Goal: Check status: Check status

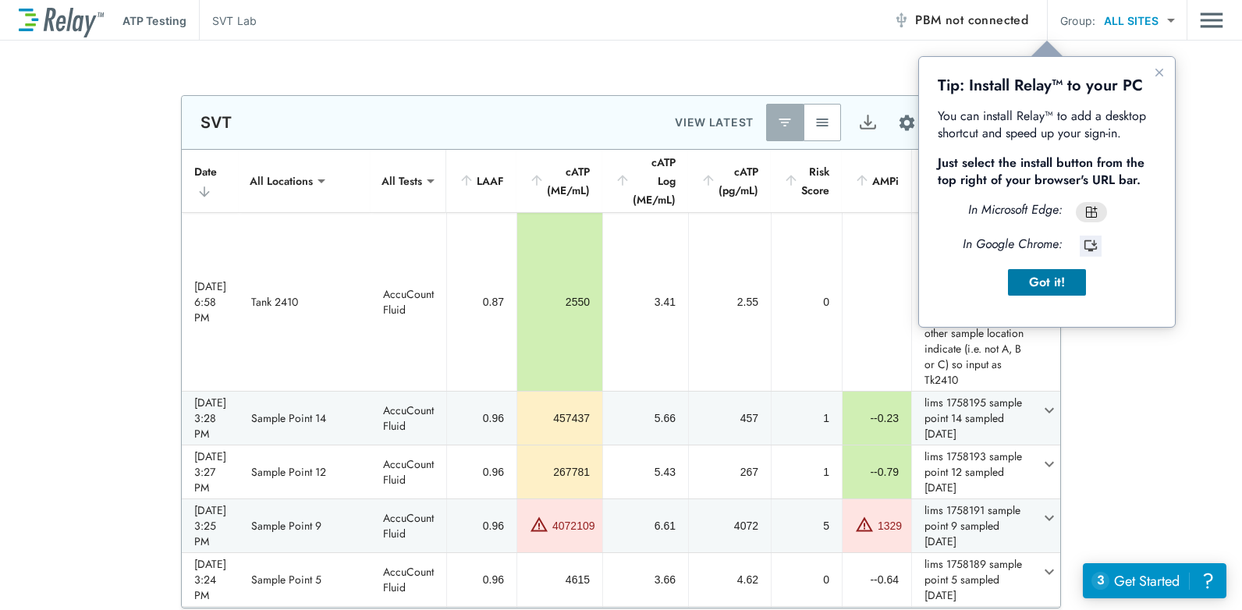
click at [1033, 275] on div "Got it!" at bounding box center [1047, 282] width 53 height 19
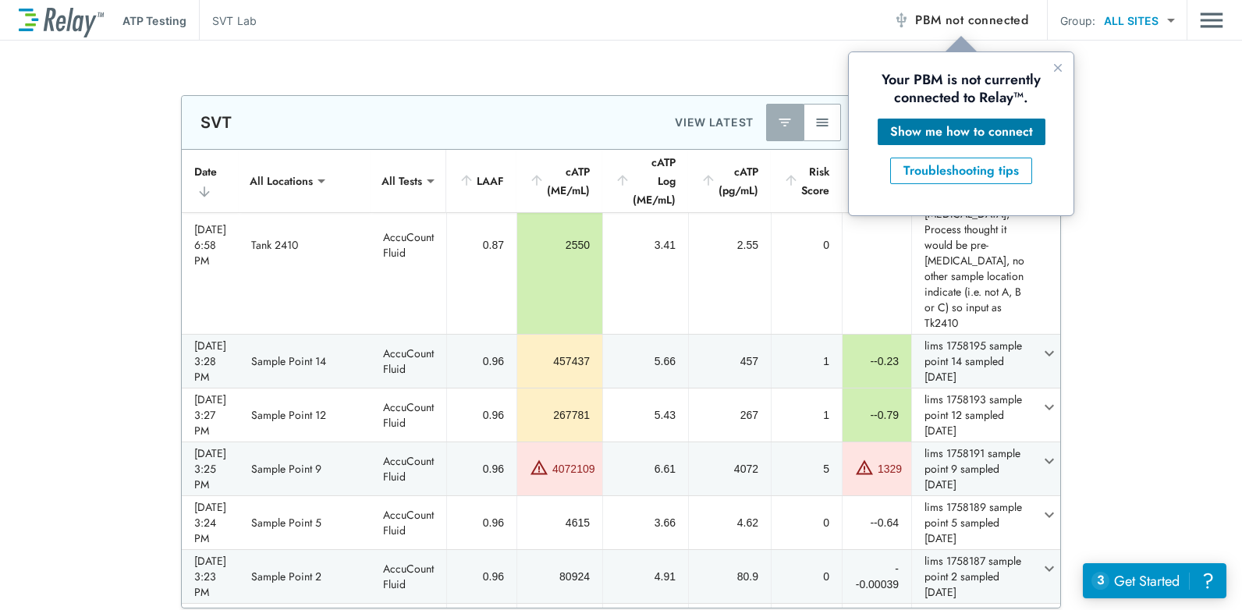
click at [950, 129] on div "Show me how to connect" at bounding box center [961, 132] width 143 height 19
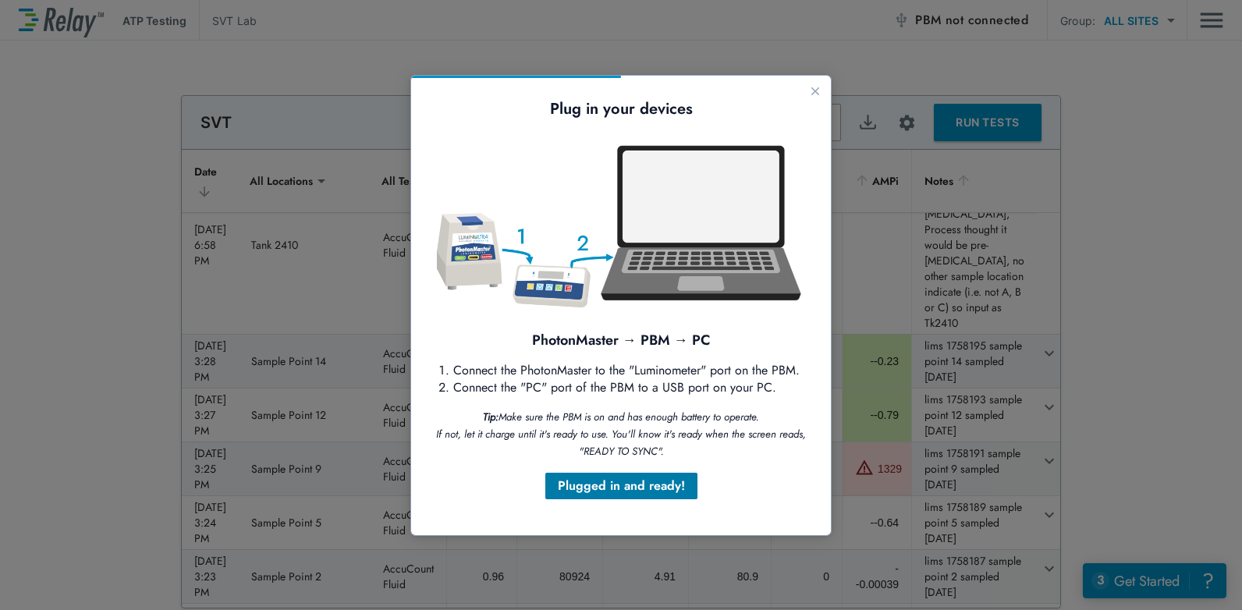
click at [626, 479] on div "Plugged in and ready!" at bounding box center [621, 486] width 127 height 19
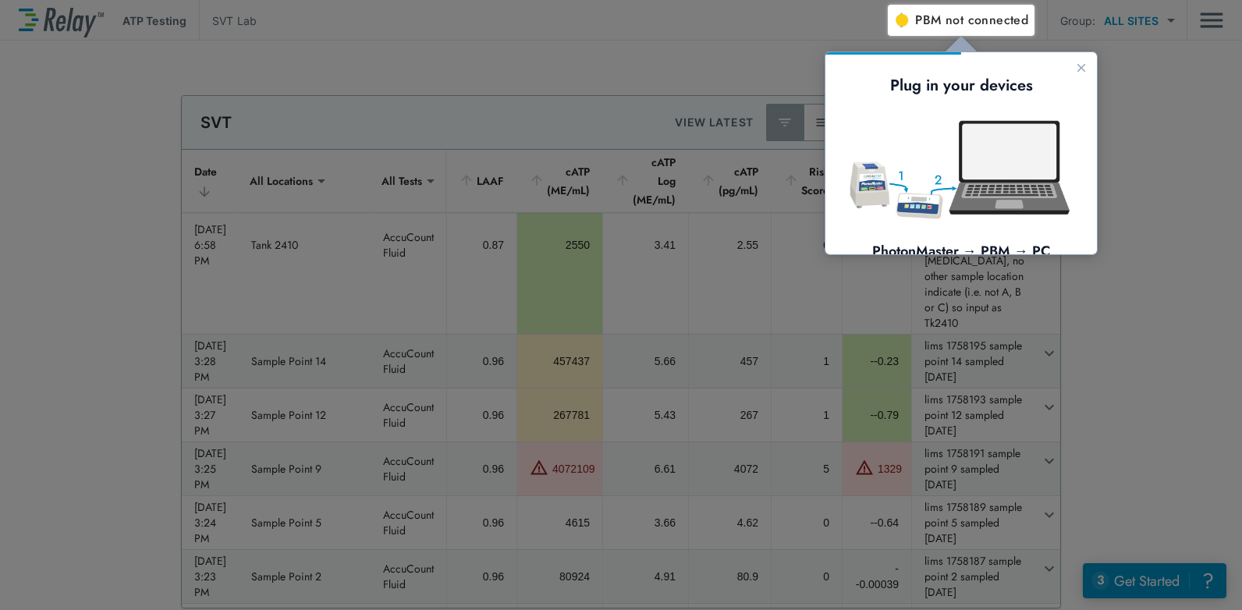
click at [626, 479] on div at bounding box center [444, 308] width 888 height 606
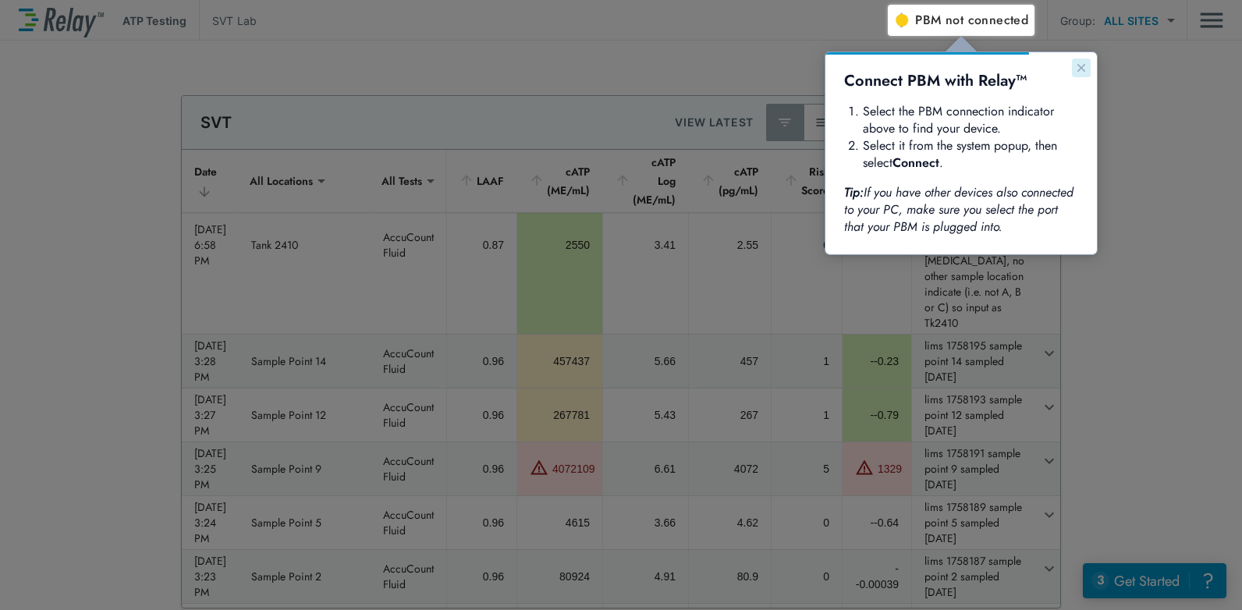
click at [1083, 62] on icon "Close guide" at bounding box center [1081, 68] width 12 height 12
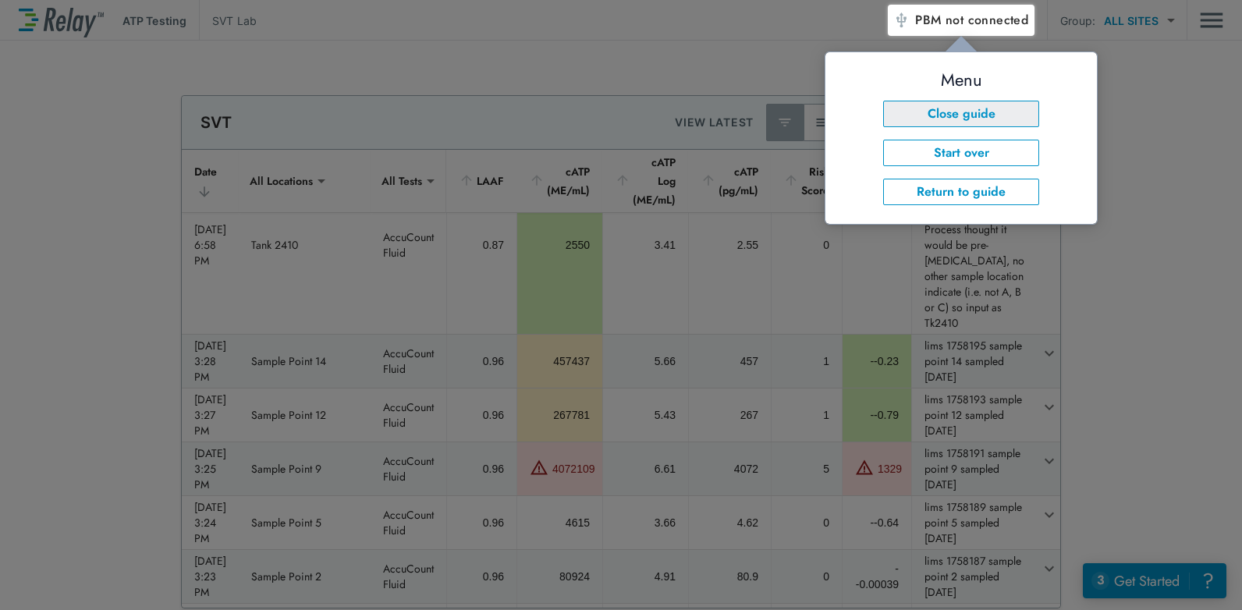
click at [1013, 124] on button "Close guide" at bounding box center [961, 114] width 156 height 27
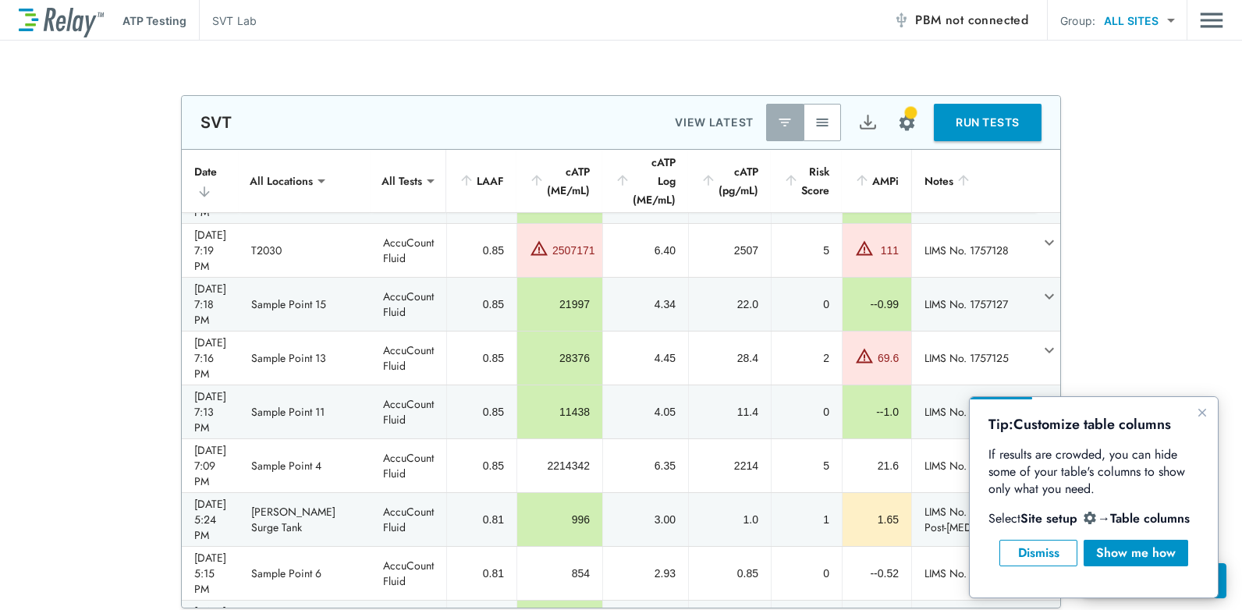
scroll to position [780, 0]
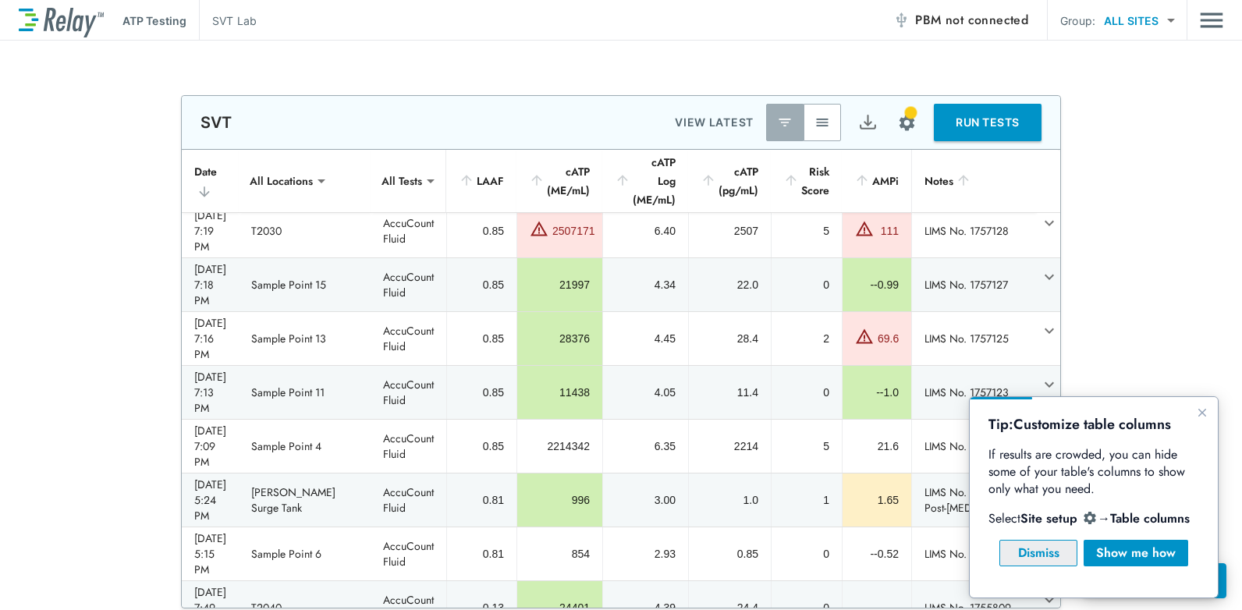
click at [1038, 545] on div "Dismiss" at bounding box center [1039, 553] width 52 height 19
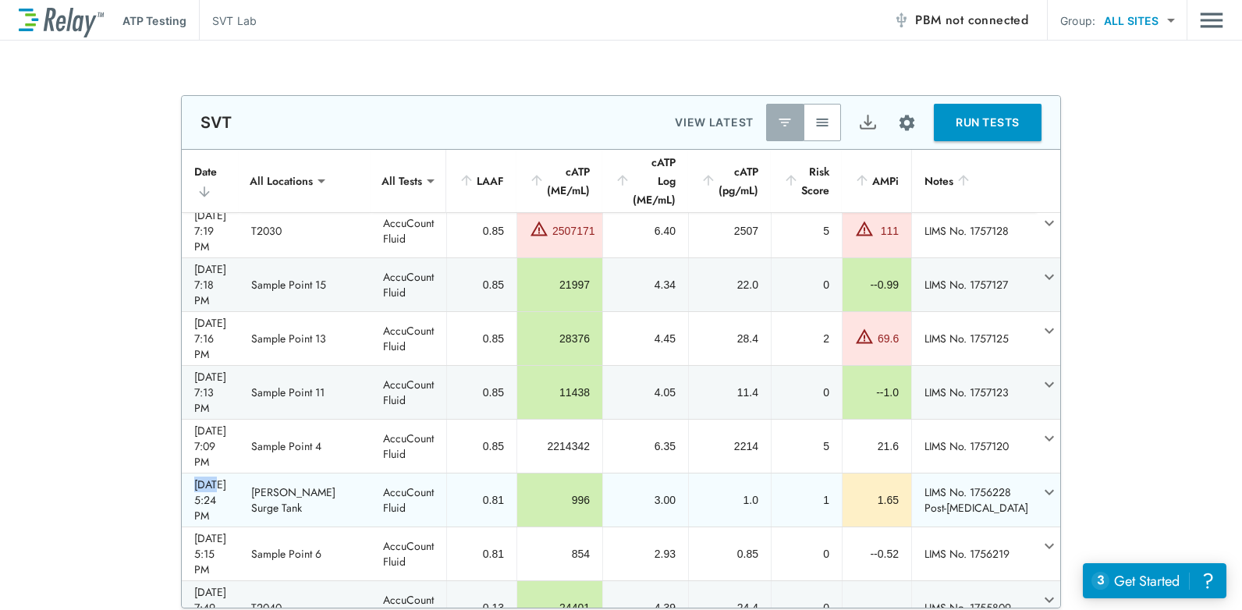
click at [1038, 527] on tr "2025/08/24 - 5:24 PM Brent Surge Tank AccuCount Fluid 0.81 996 3.00 1.0 1 1.65 …" at bounding box center [626, 500] width 889 height 53
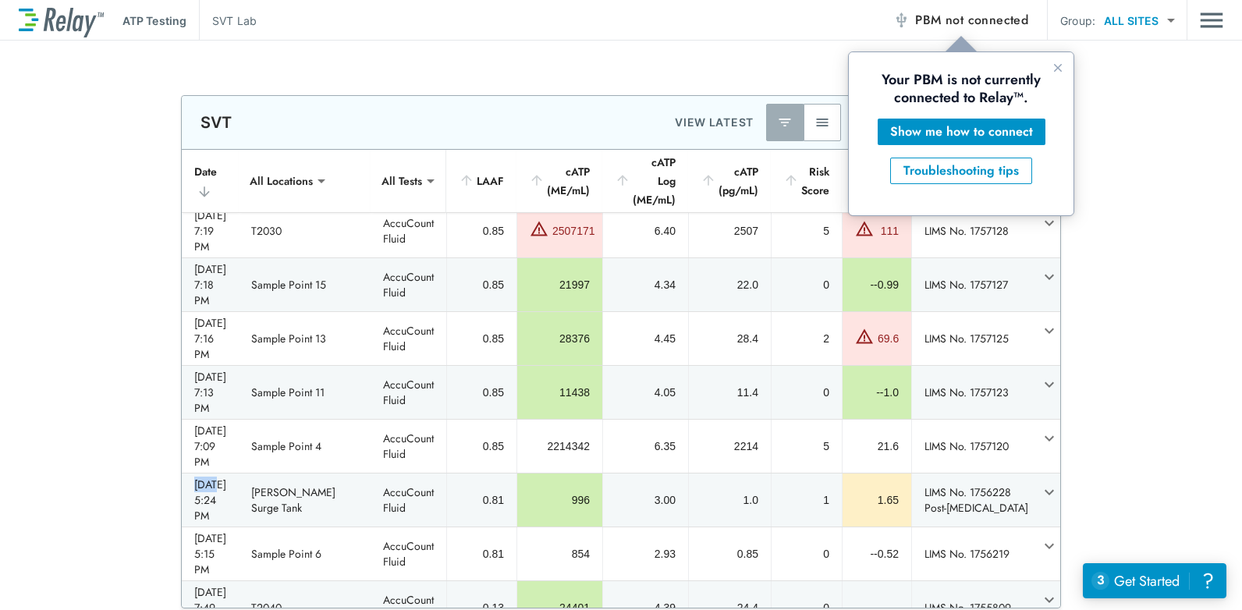
scroll to position [0, 0]
click at [964, 167] on div "Troubleshooting tips" at bounding box center [961, 171] width 115 height 19
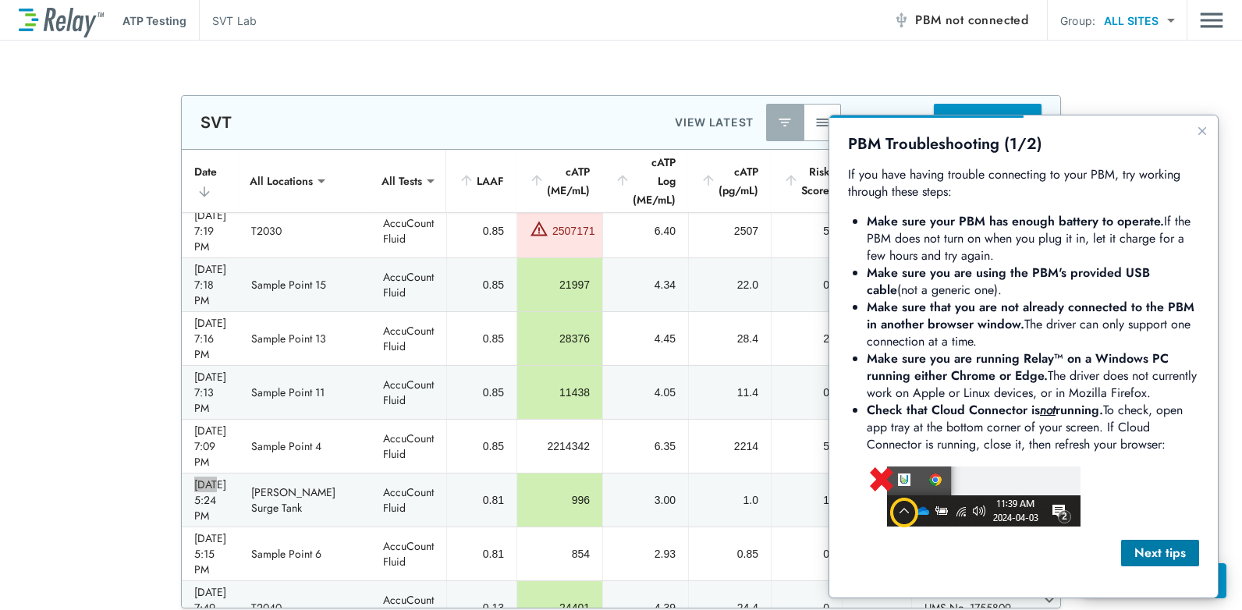
click at [1161, 542] on button "Next tips" at bounding box center [1160, 553] width 78 height 27
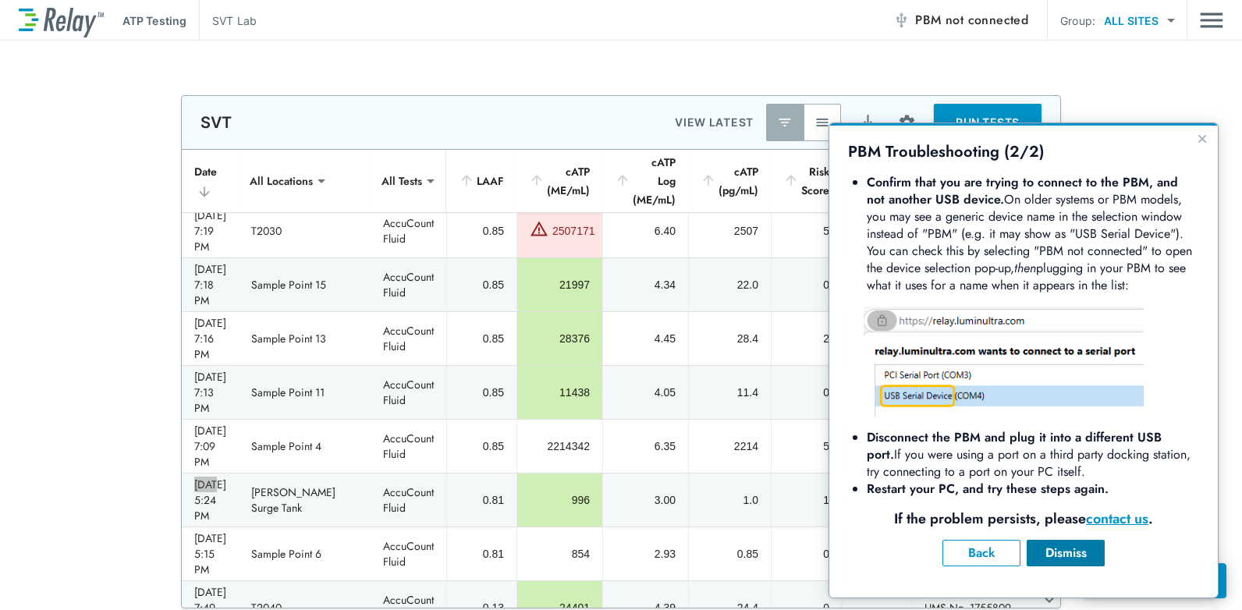
click at [1058, 552] on div "Dismiss" at bounding box center [1065, 553] width 53 height 19
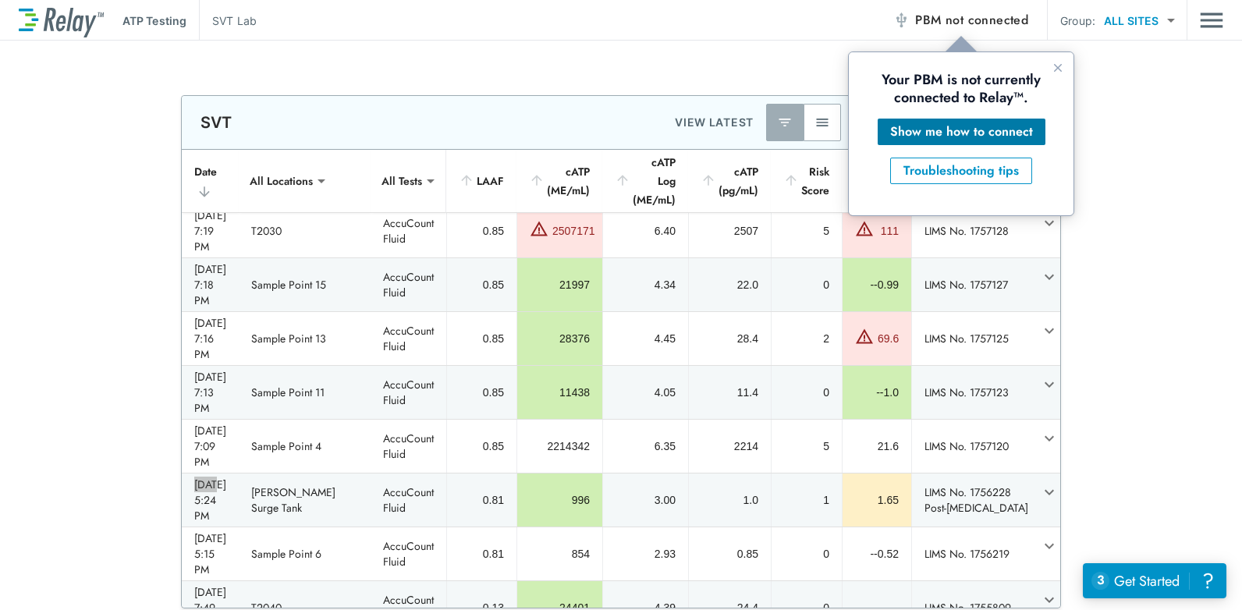
click at [961, 132] on div "Show me how to connect" at bounding box center [961, 132] width 143 height 19
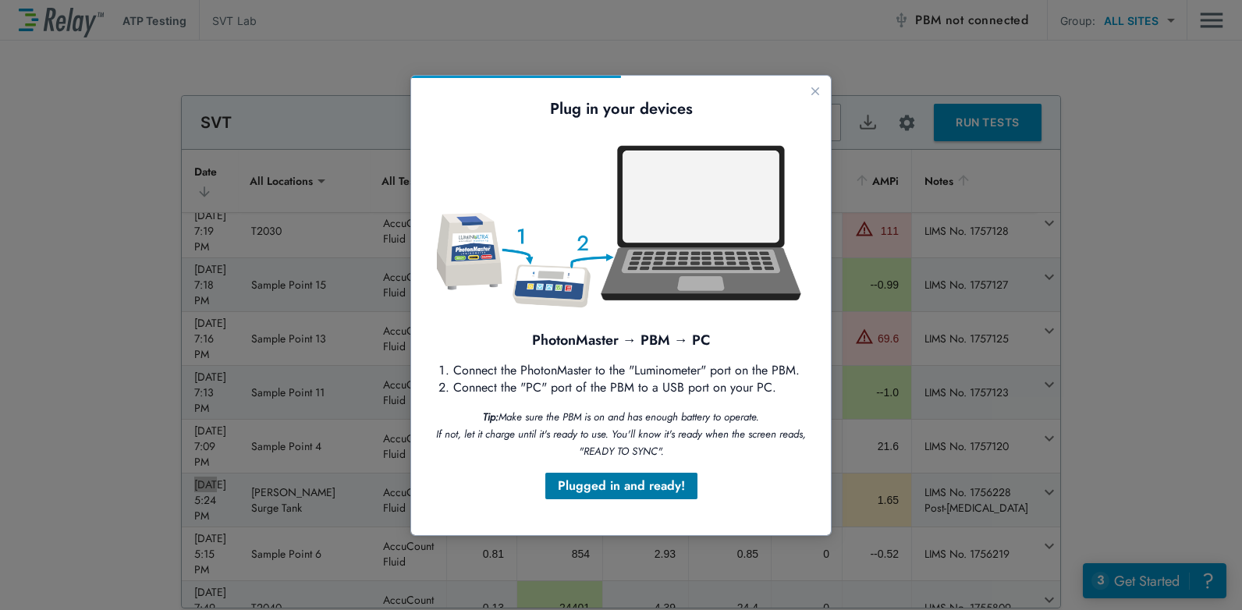
click at [619, 492] on div "Plugged in and ready!" at bounding box center [621, 486] width 127 height 19
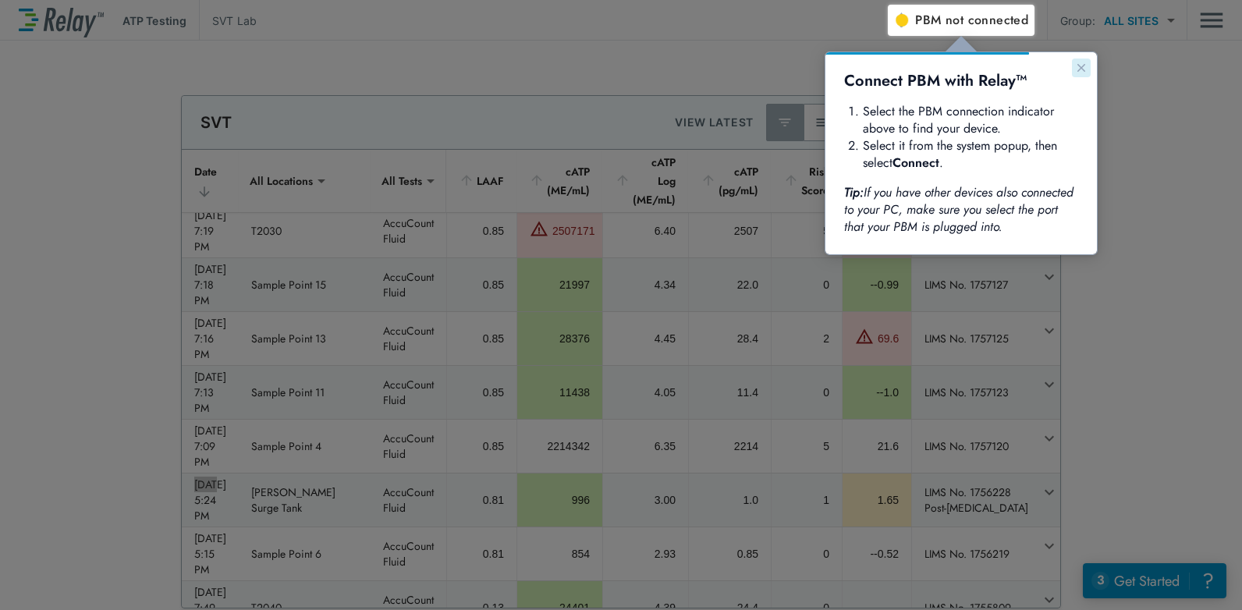
click at [1076, 63] on icon "Close guide" at bounding box center [1081, 68] width 12 height 12
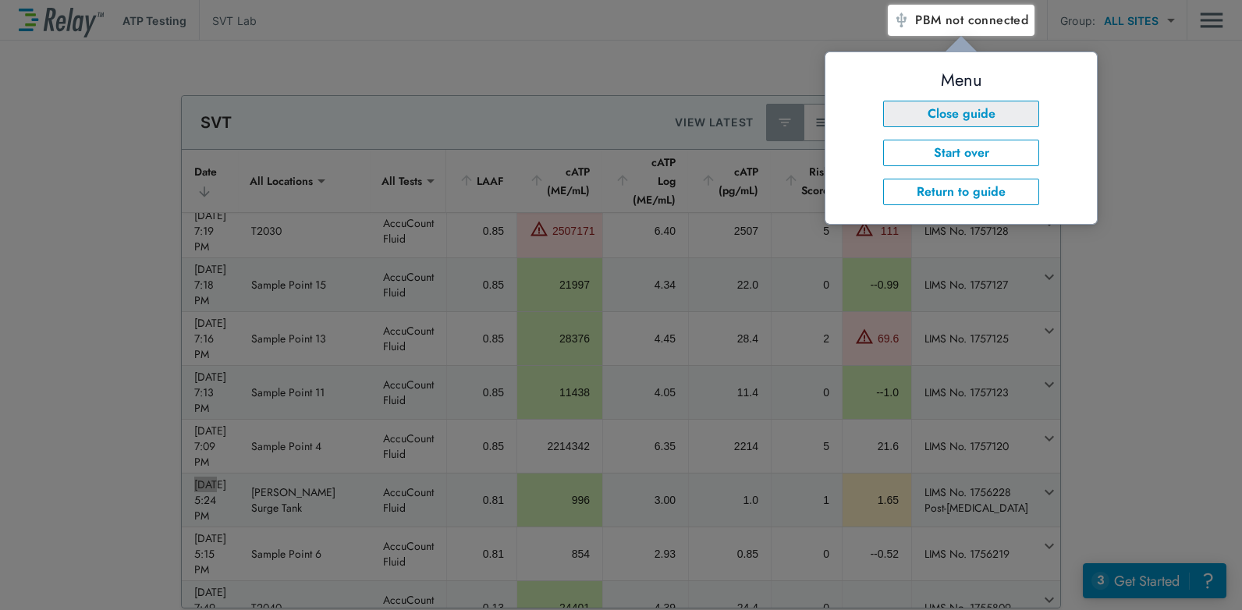
click at [993, 110] on button "Close guide" at bounding box center [961, 114] width 156 height 27
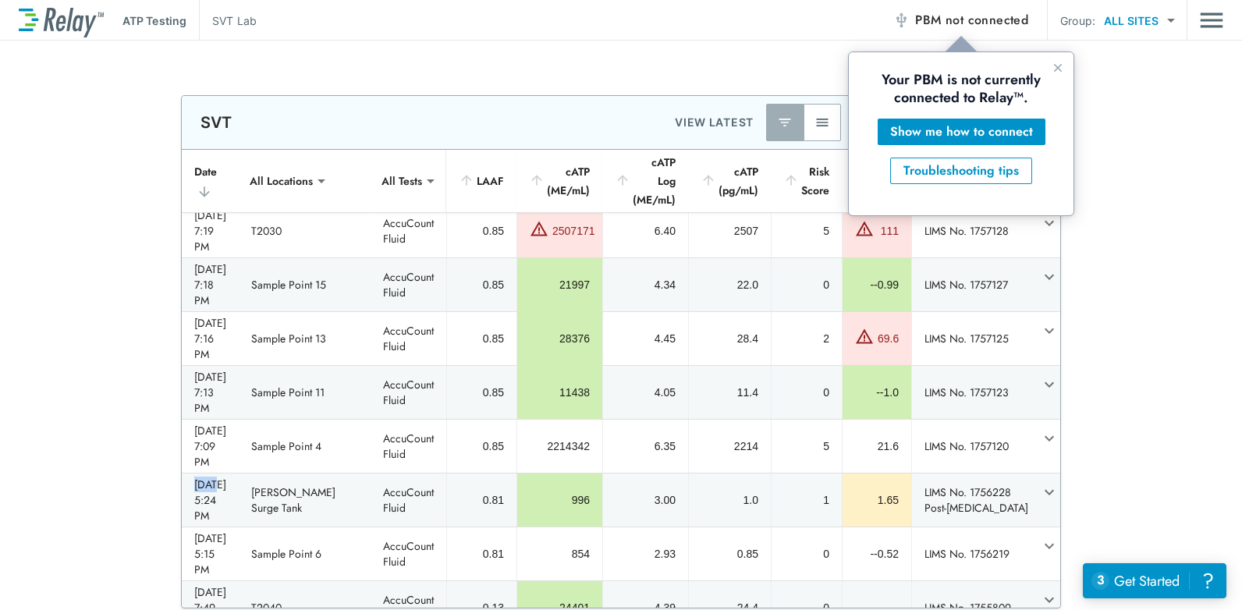
click at [983, 24] on span "not connected" at bounding box center [987, 20] width 83 height 18
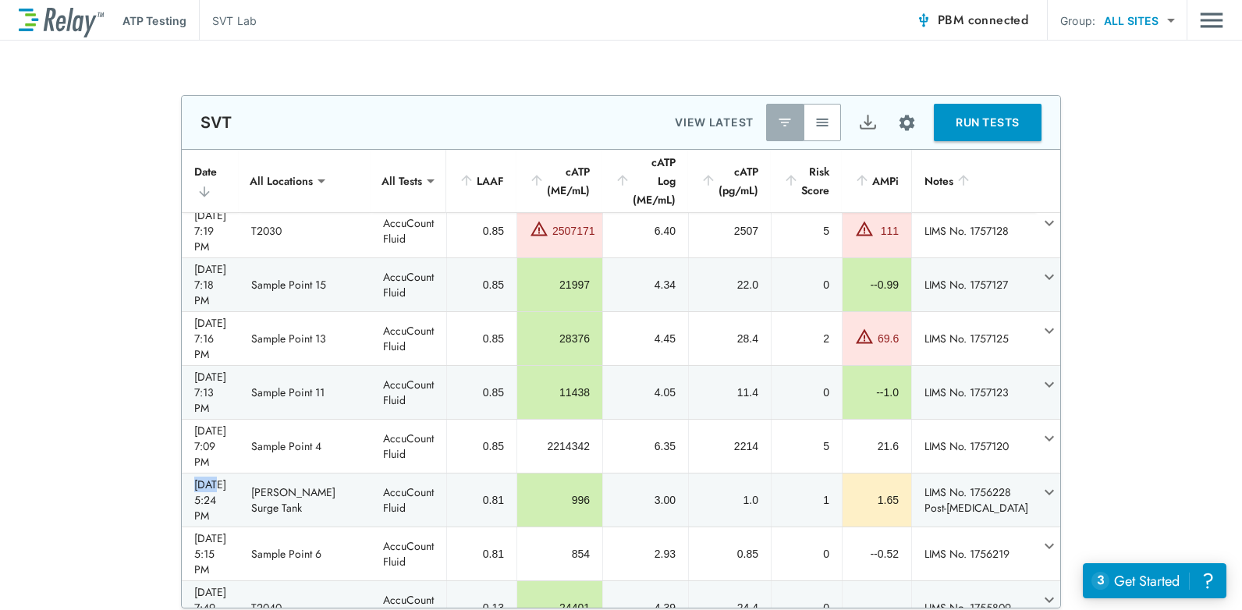
click at [961, 128] on button "RUN TESTS" at bounding box center [988, 122] width 108 height 37
